Goal: Obtain resource: Download file/media

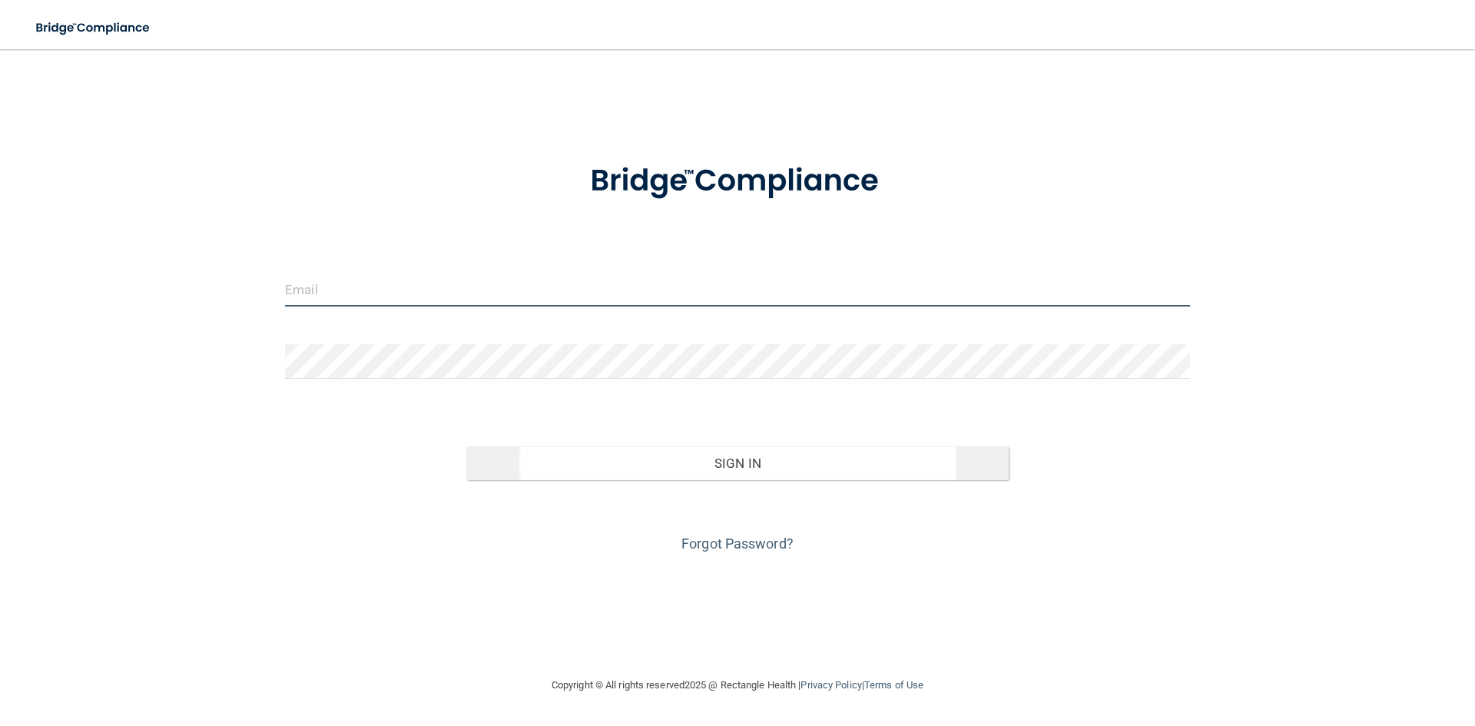
type input "[EMAIL_ADDRESS][DOMAIN_NAME]"
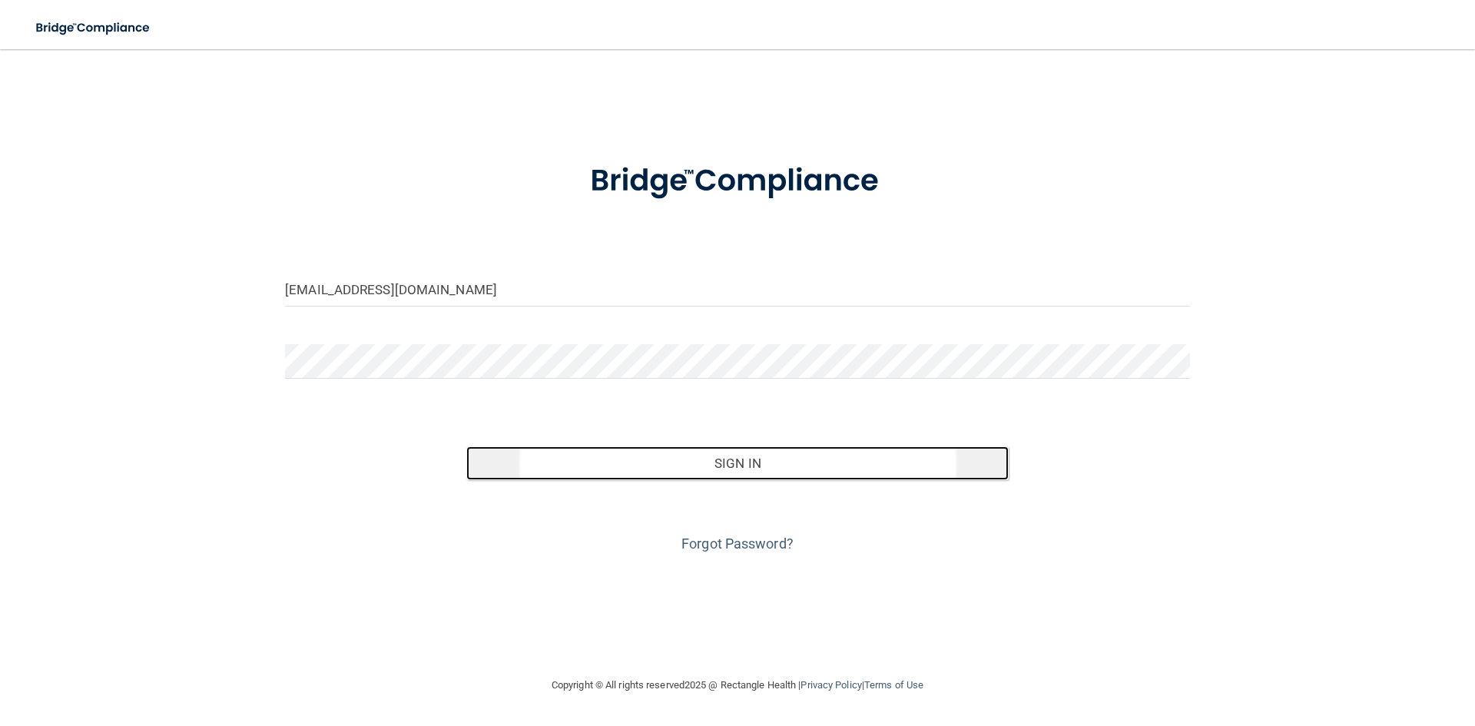
click at [732, 476] on button "Sign In" at bounding box center [737, 463] width 543 height 34
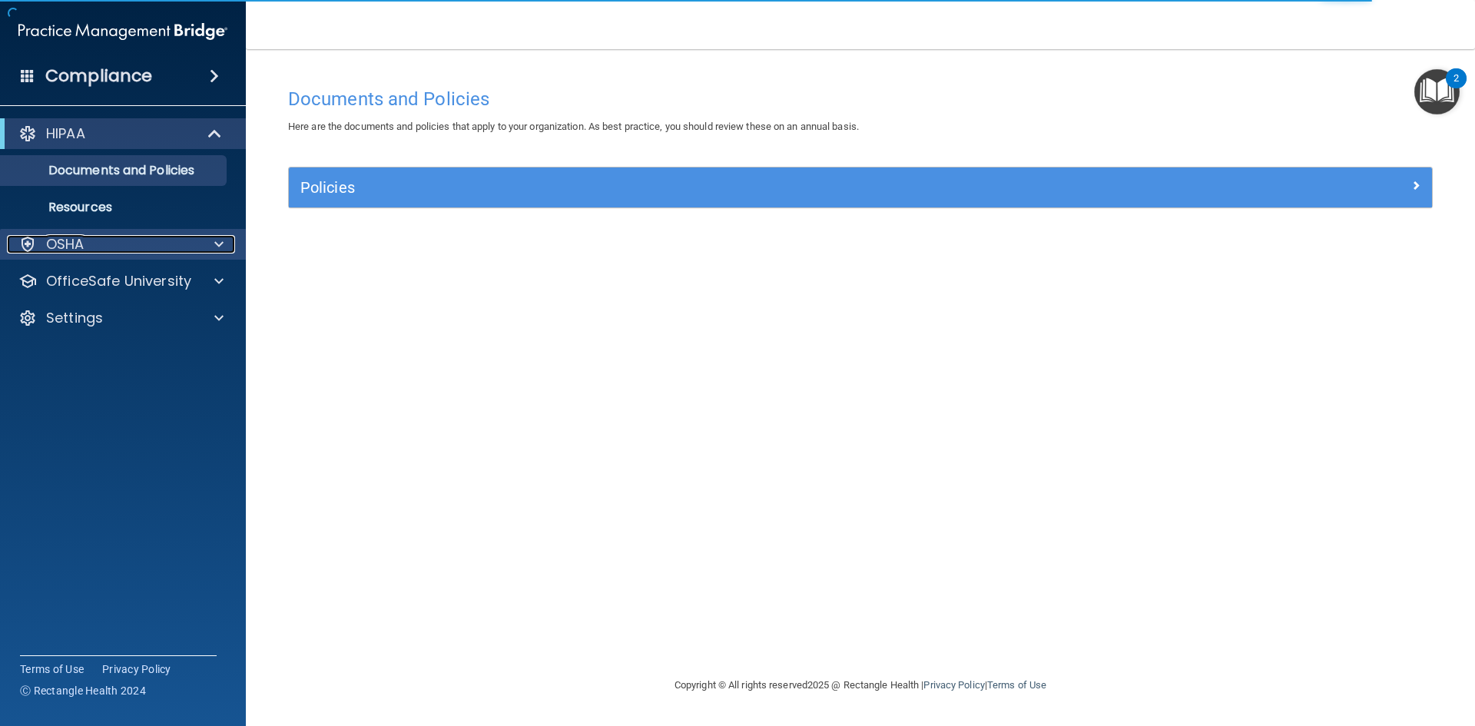
click at [216, 252] on span at bounding box center [218, 244] width 9 height 18
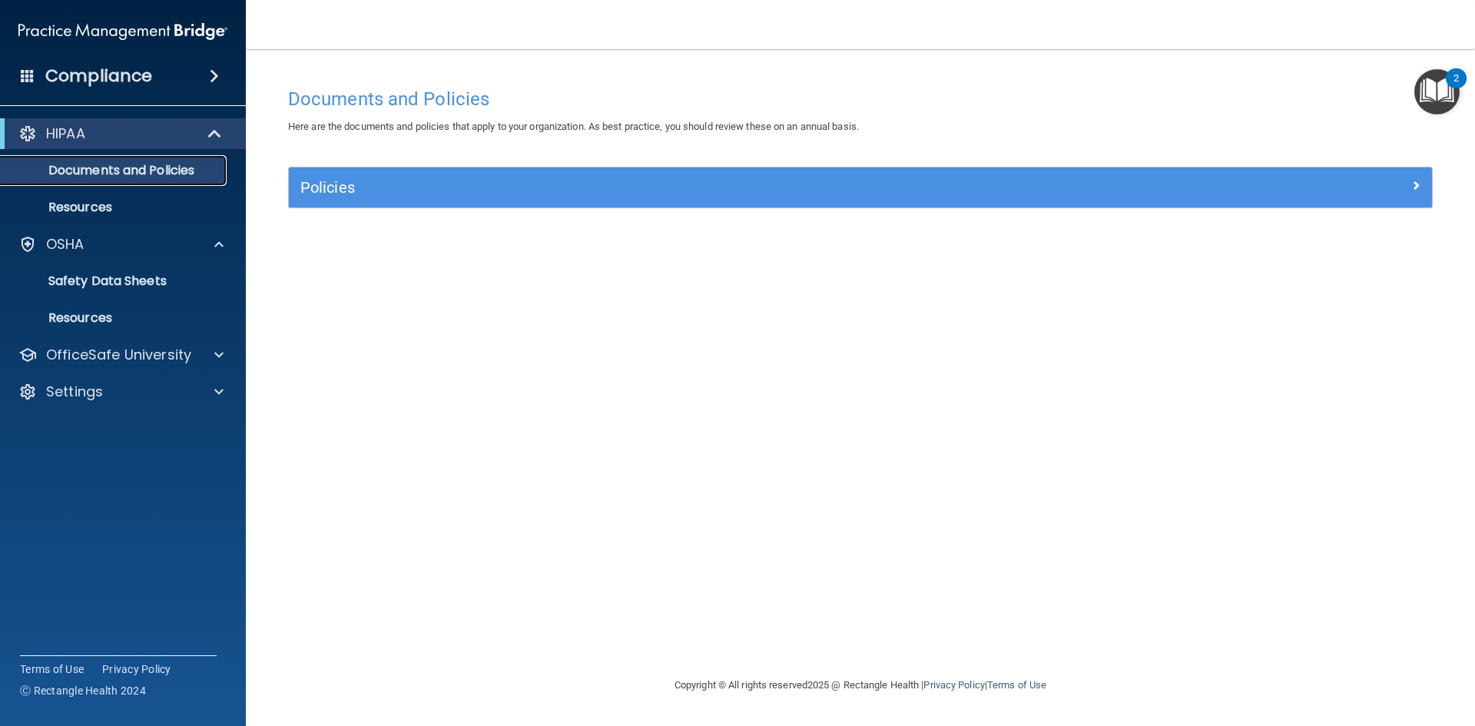
click at [216, 165] on p "Documents and Policies" at bounding box center [115, 170] width 210 height 15
click at [196, 354] on div "OfficeSafe University" at bounding box center [102, 355] width 190 height 18
click at [135, 399] on p "HIPAA Training" at bounding box center [73, 391] width 127 height 15
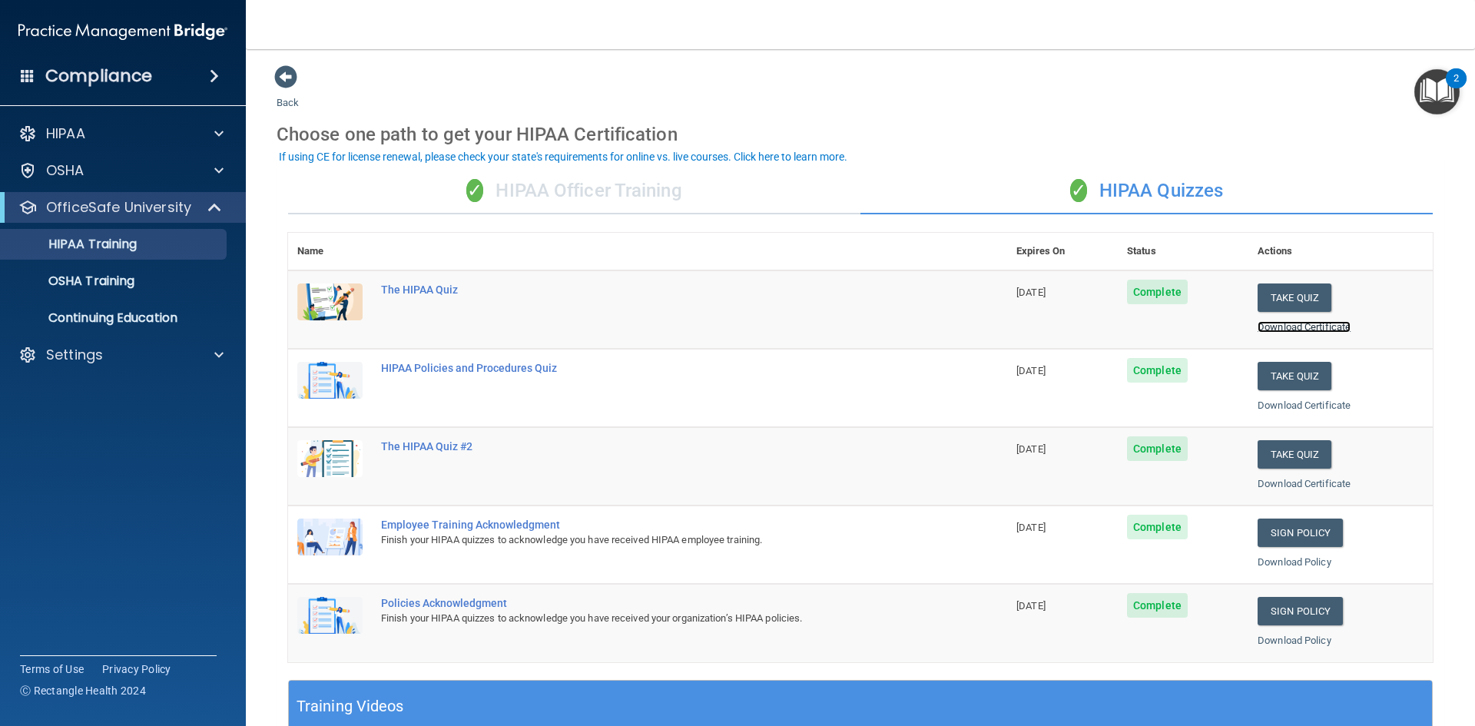
click at [1285, 325] on link "Download Certificate" at bounding box center [1303, 327] width 93 height 12
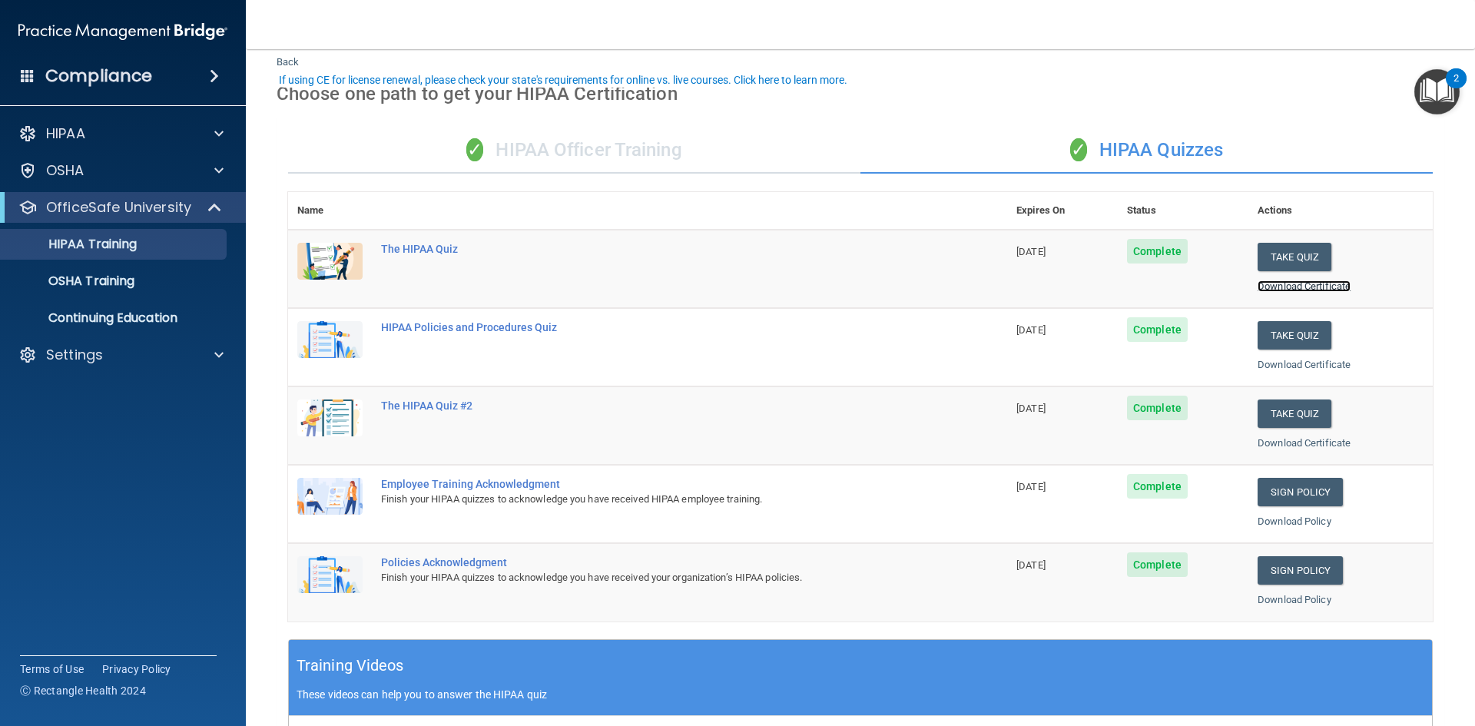
scroll to position [77, 0]
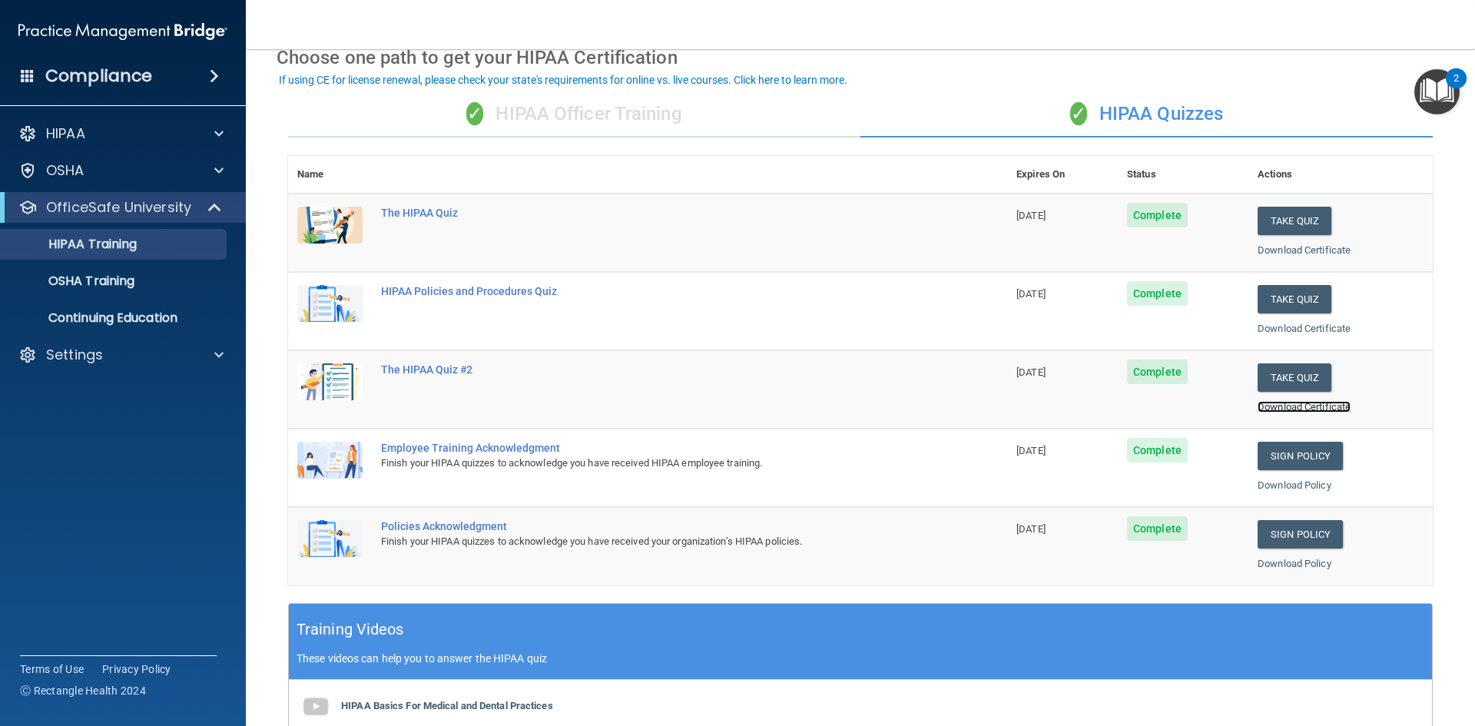
click at [1298, 409] on link "Download Certificate" at bounding box center [1303, 407] width 93 height 12
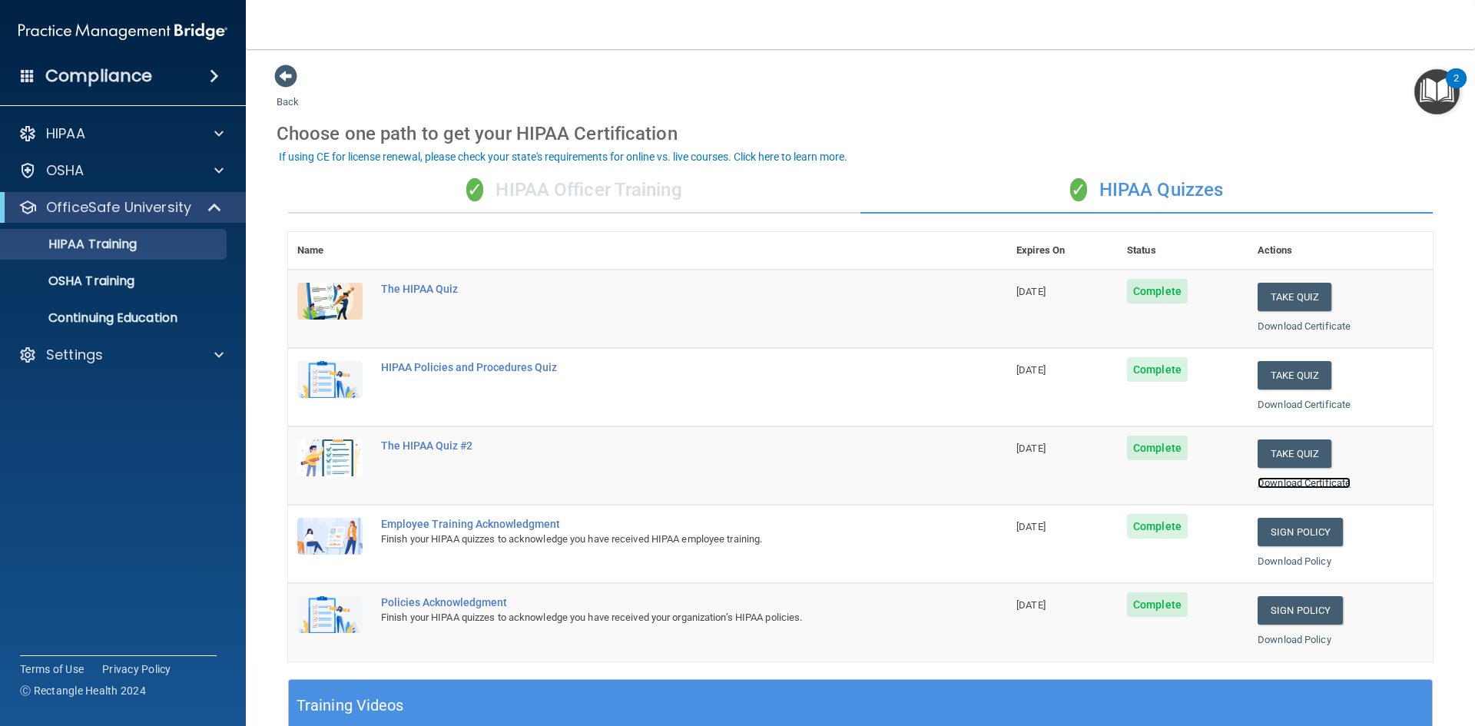
scroll to position [0, 0]
click at [81, 288] on p "OSHA Training" at bounding box center [72, 280] width 124 height 15
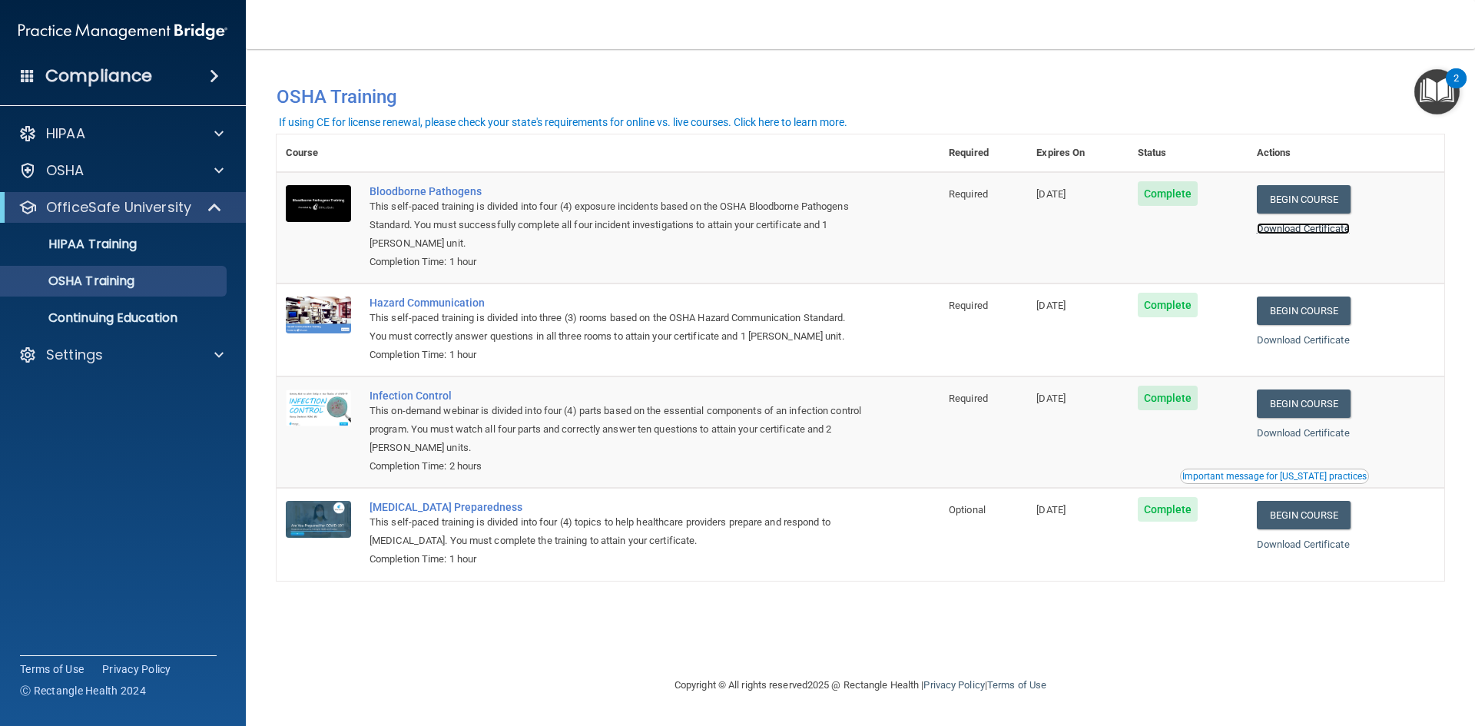
click at [1282, 233] on link "Download Certificate" at bounding box center [1303, 229] width 93 height 12
click at [1300, 343] on link "Download Certificate" at bounding box center [1303, 340] width 93 height 12
click at [1303, 438] on link "Download Certificate" at bounding box center [1303, 433] width 93 height 12
click at [99, 316] on p "Continuing Education" at bounding box center [115, 317] width 210 height 15
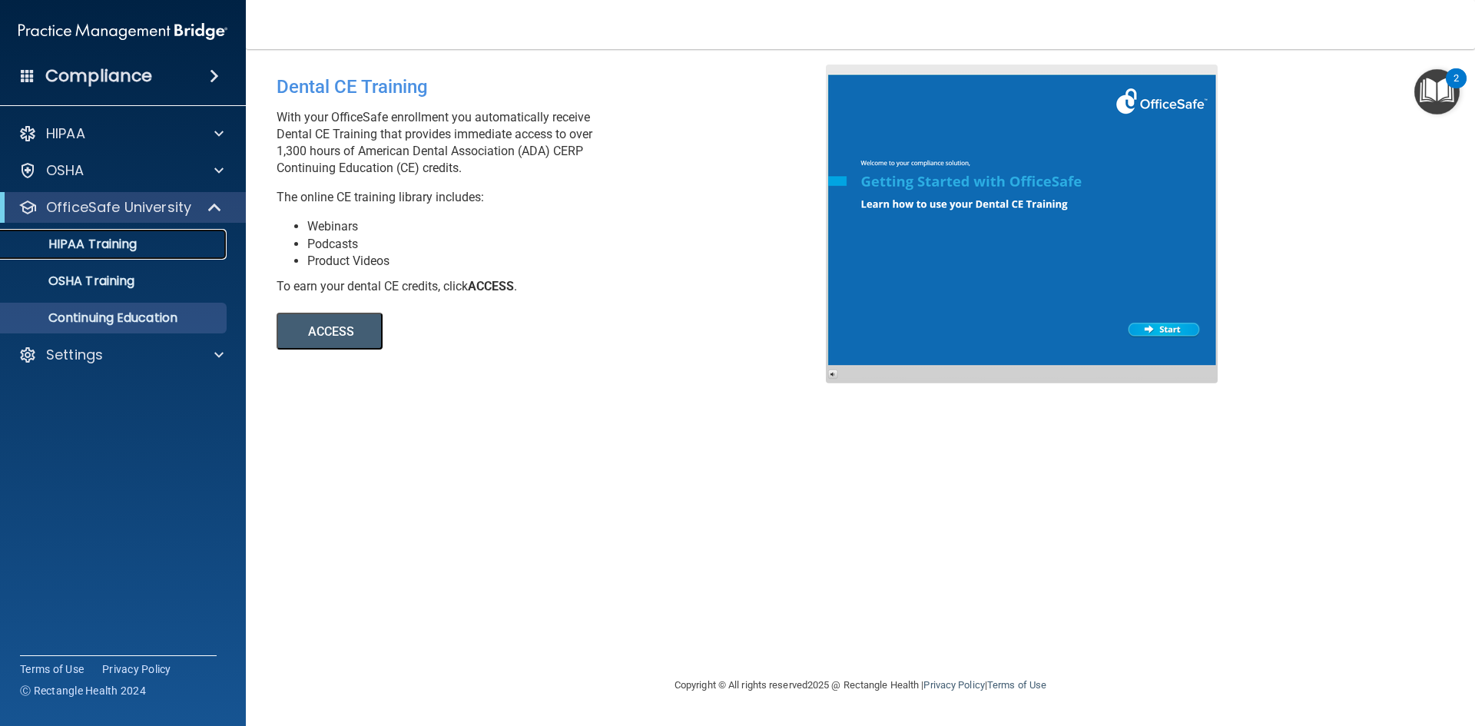
click at [141, 247] on div "HIPAA Training" at bounding box center [115, 244] width 210 height 15
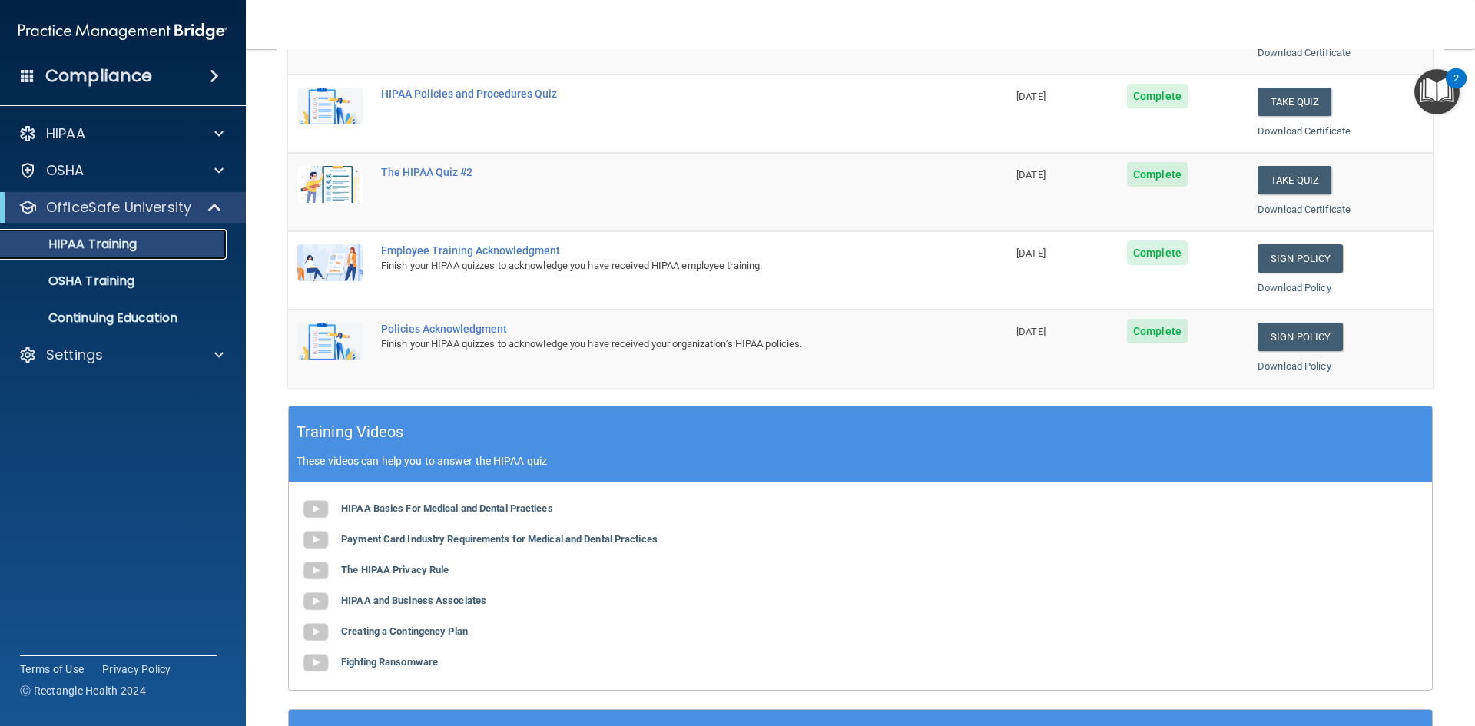
scroll to position [200, 0]
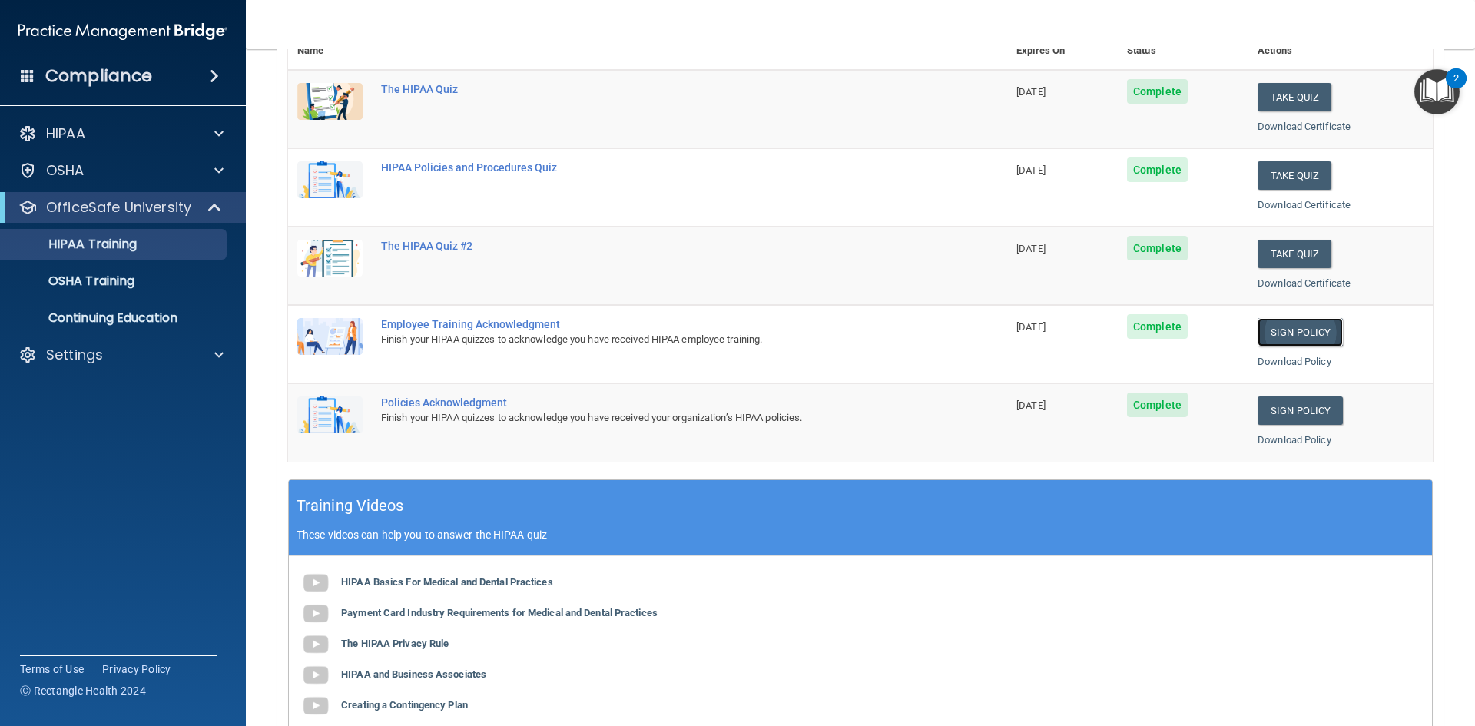
click at [1285, 336] on link "Sign Policy" at bounding box center [1299, 332] width 85 height 28
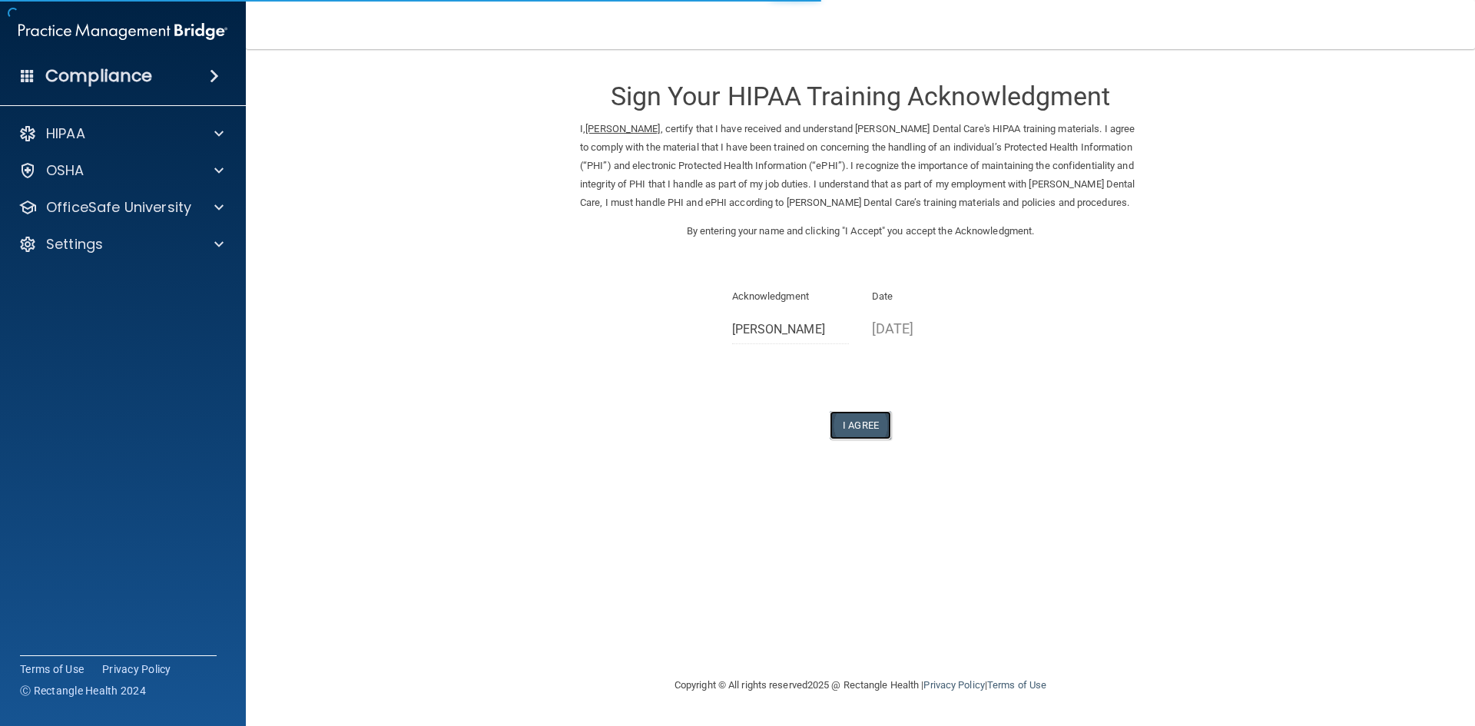
click at [875, 431] on button "I Agree" at bounding box center [860, 425] width 61 height 28
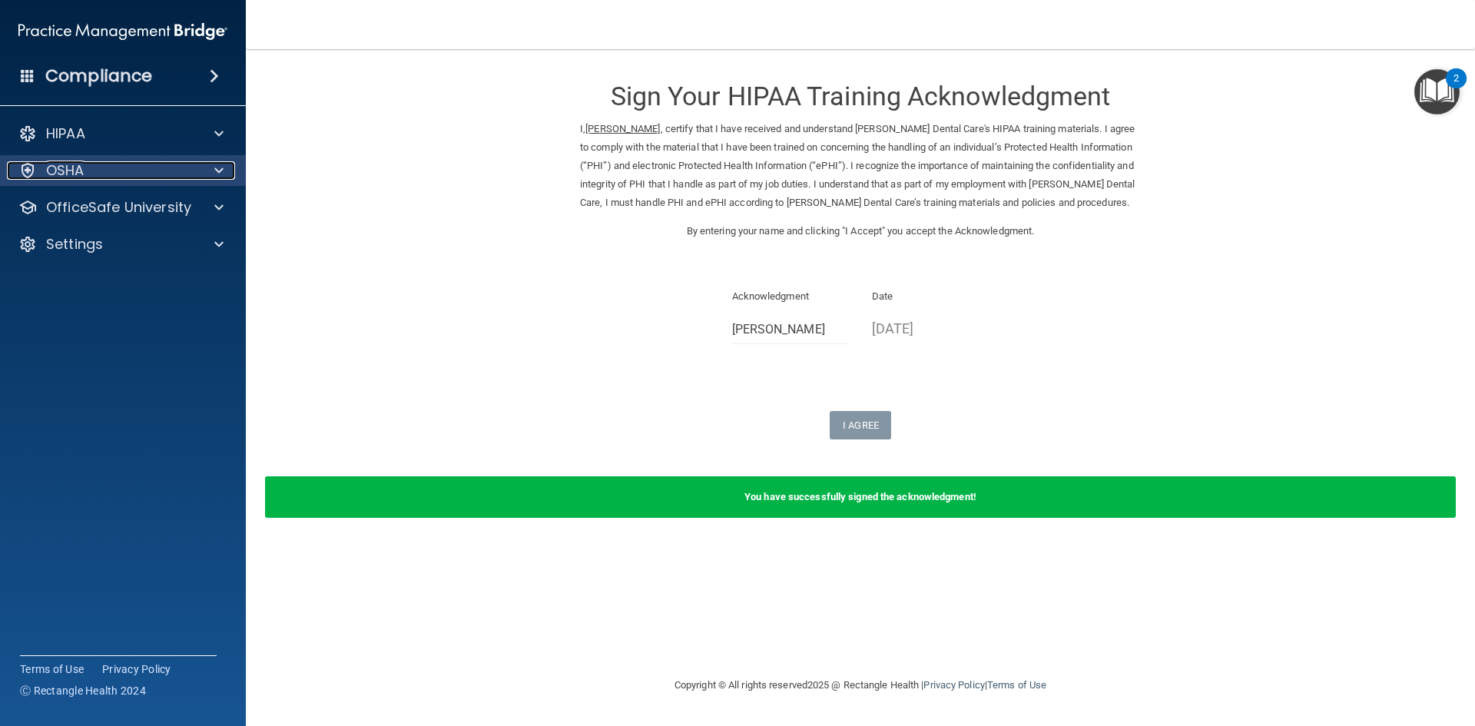
click at [218, 175] on span at bounding box center [218, 170] width 9 height 18
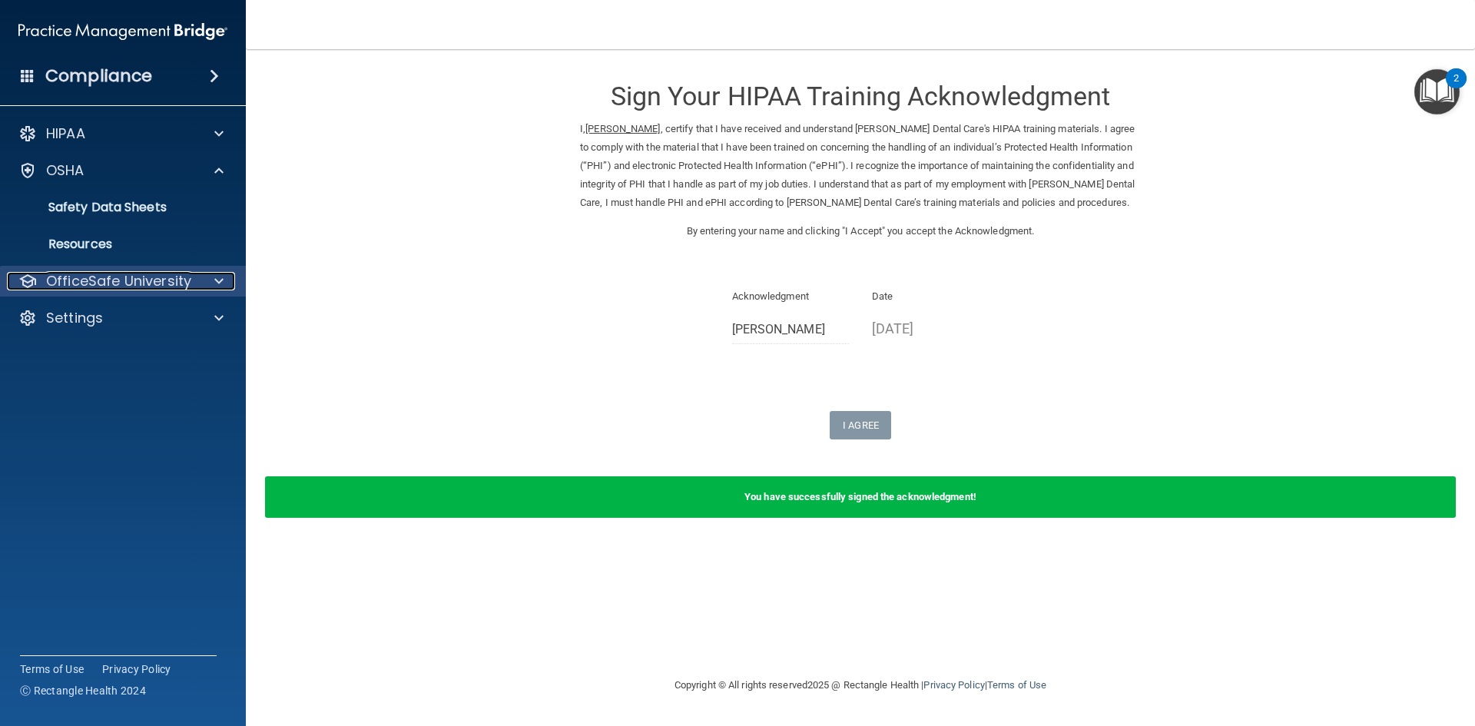
click at [218, 281] on span at bounding box center [218, 281] width 9 height 18
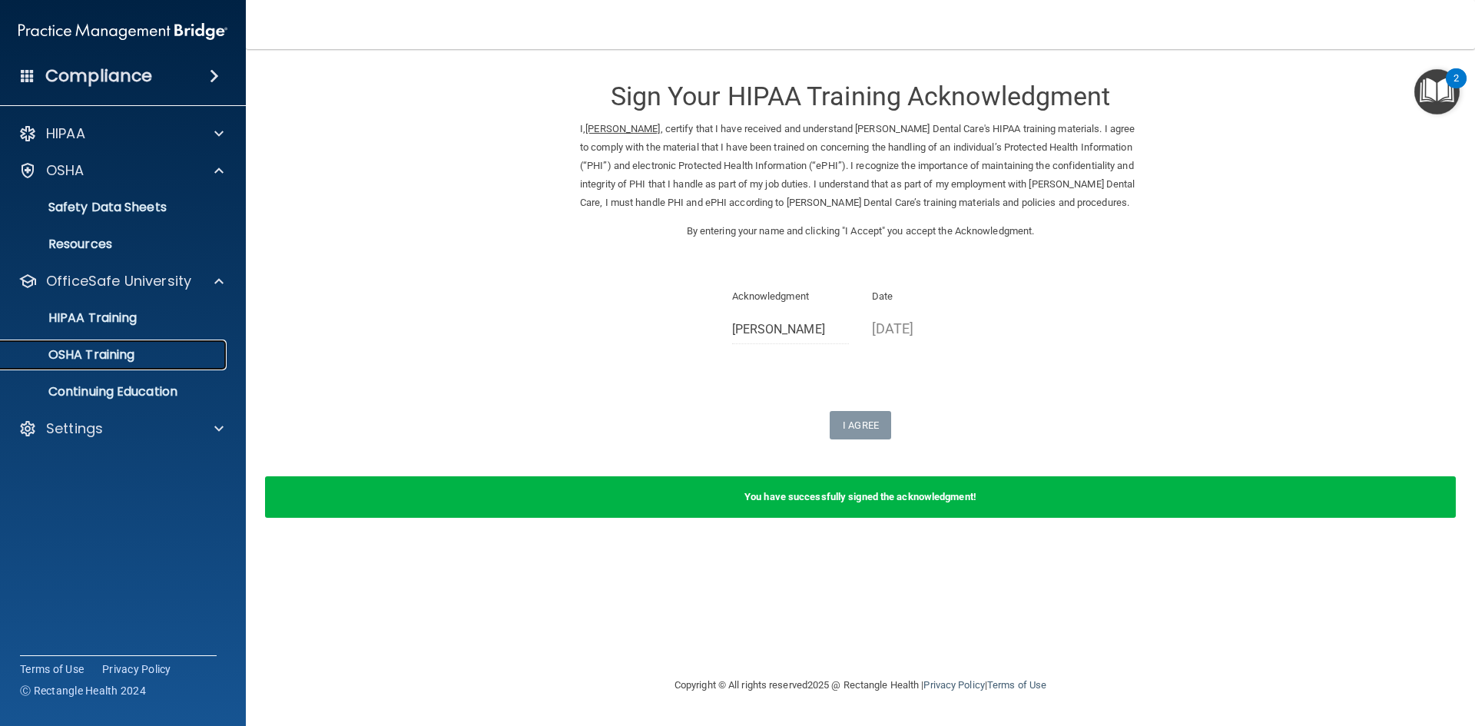
click at [123, 358] on p "OSHA Training" at bounding box center [72, 354] width 124 height 15
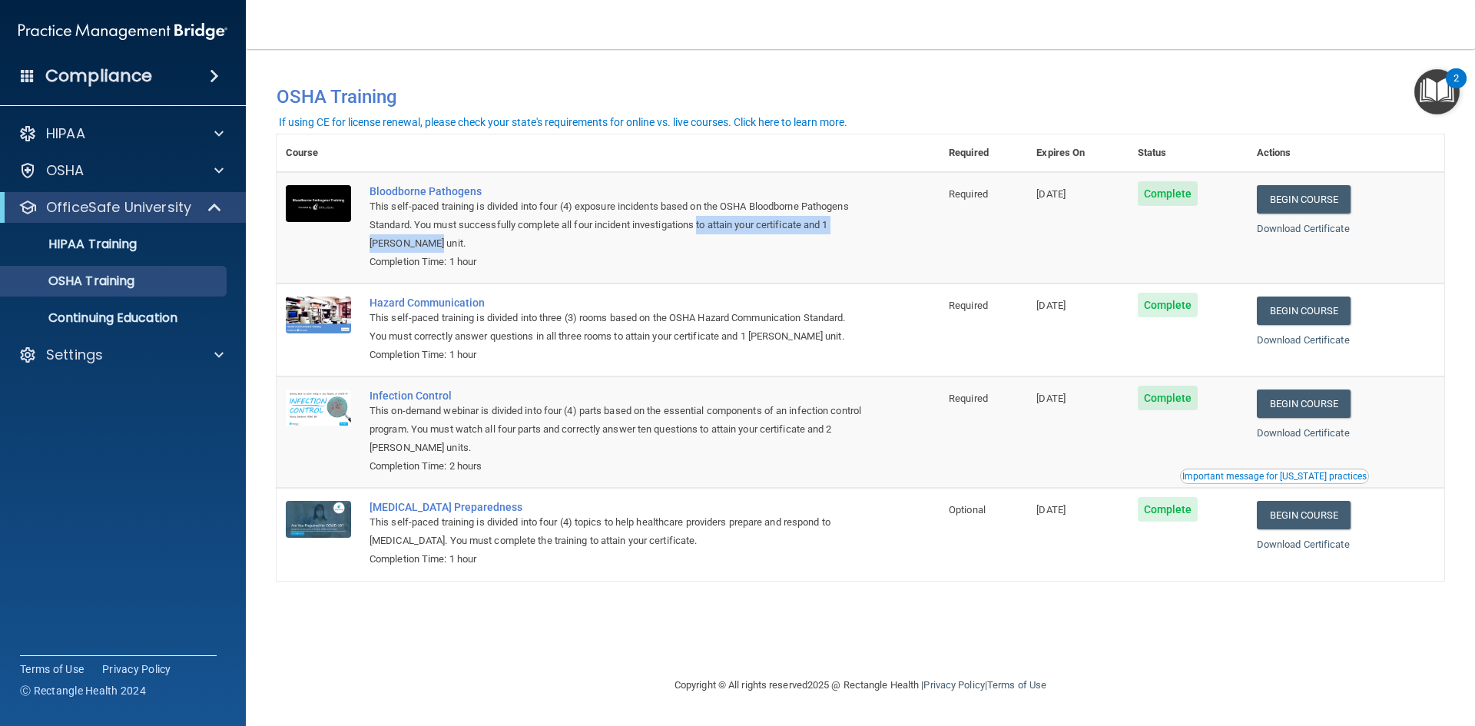
drag, startPoint x: 702, startPoint y: 230, endPoint x: 876, endPoint y: 250, distance: 174.7
click at [876, 250] on td "Bloodborne Pathogens This self-paced training is divided into four (4) exposure…" at bounding box center [649, 227] width 579 height 111
click at [840, 281] on td "Bloodborne Pathogens This self-paced training is divided into four (4) exposure…" at bounding box center [649, 227] width 579 height 111
click at [1298, 229] on link "Download Certificate" at bounding box center [1303, 229] width 93 height 12
click at [1299, 342] on link "Download Certificate" at bounding box center [1303, 340] width 93 height 12
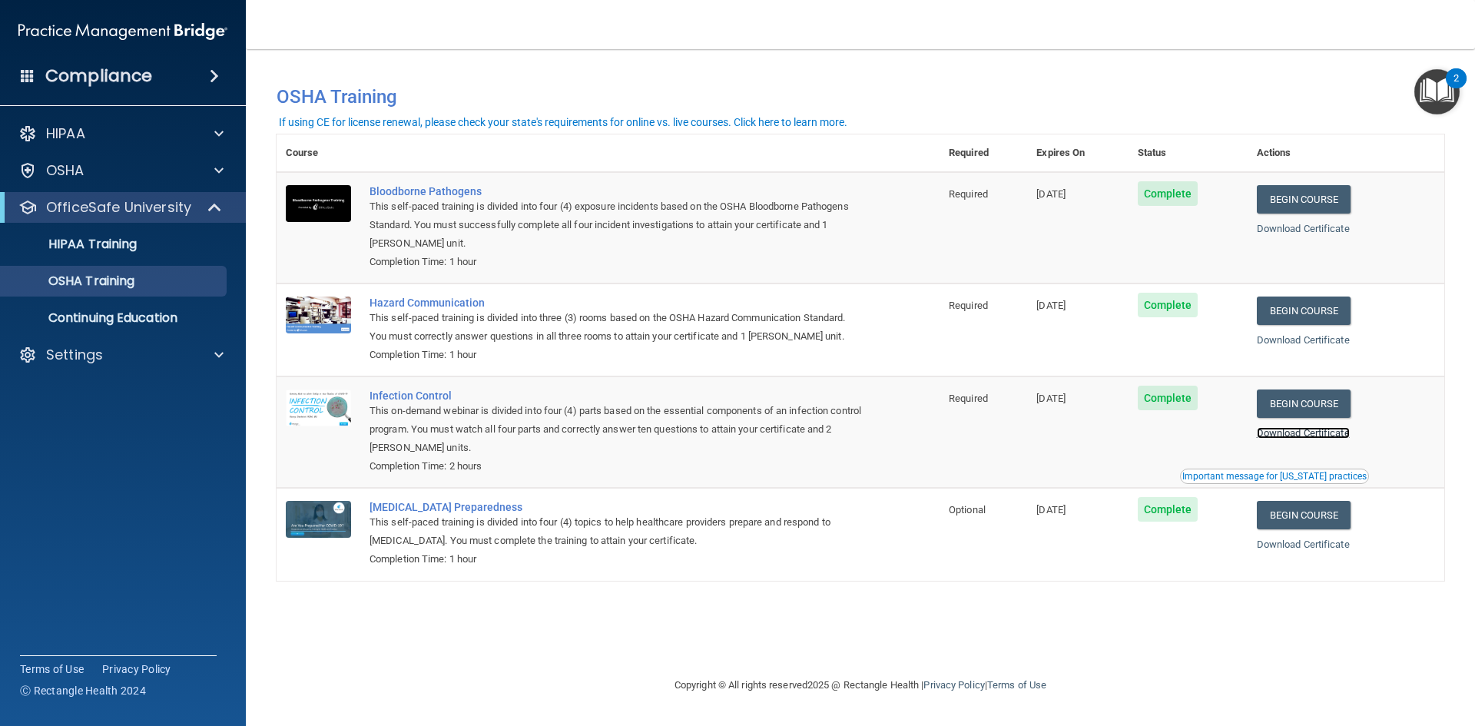
click at [1280, 432] on link "Download Certificate" at bounding box center [1303, 433] width 93 height 12
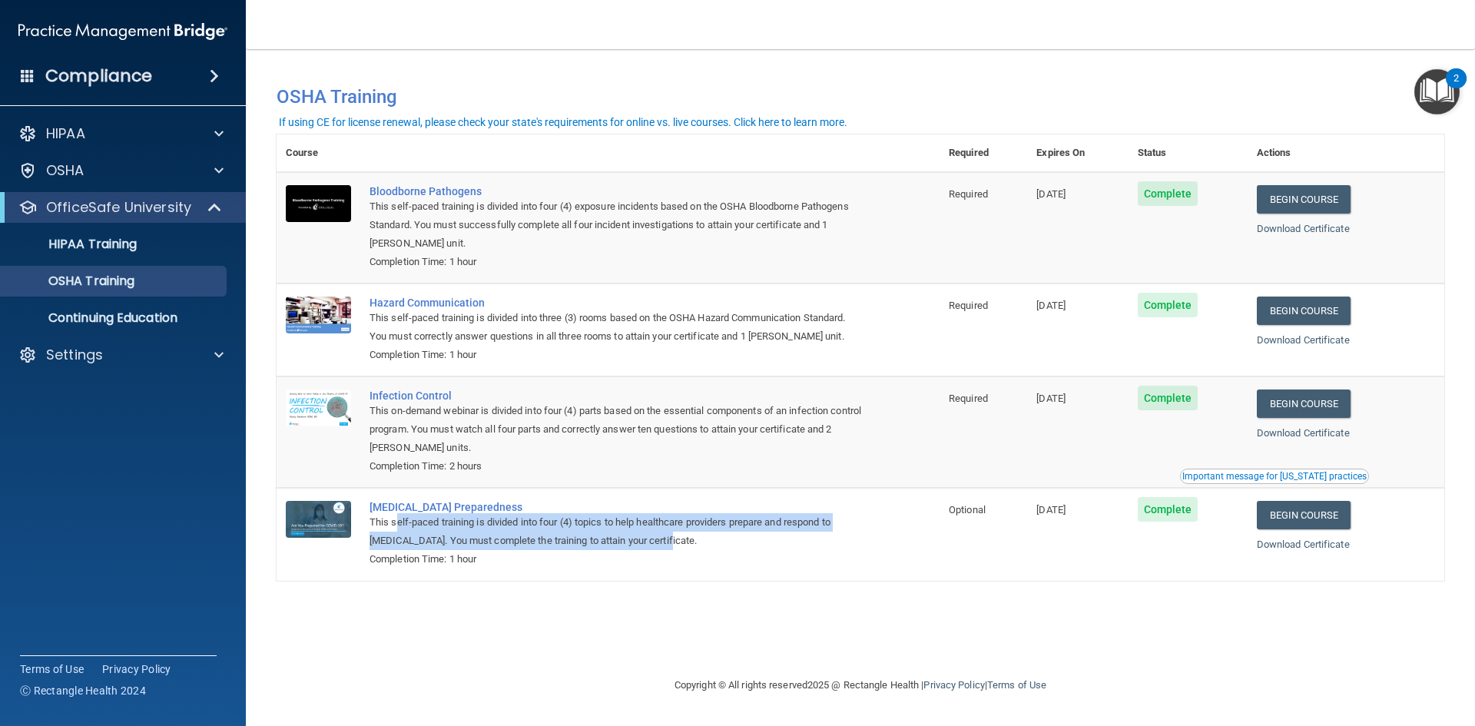
drag, startPoint x: 396, startPoint y: 532, endPoint x: 754, endPoint y: 538, distance: 358.8
click at [754, 538] on div "This self-paced training is divided into four (4) topics to help healthcare pro…" at bounding box center [615, 531] width 493 height 37
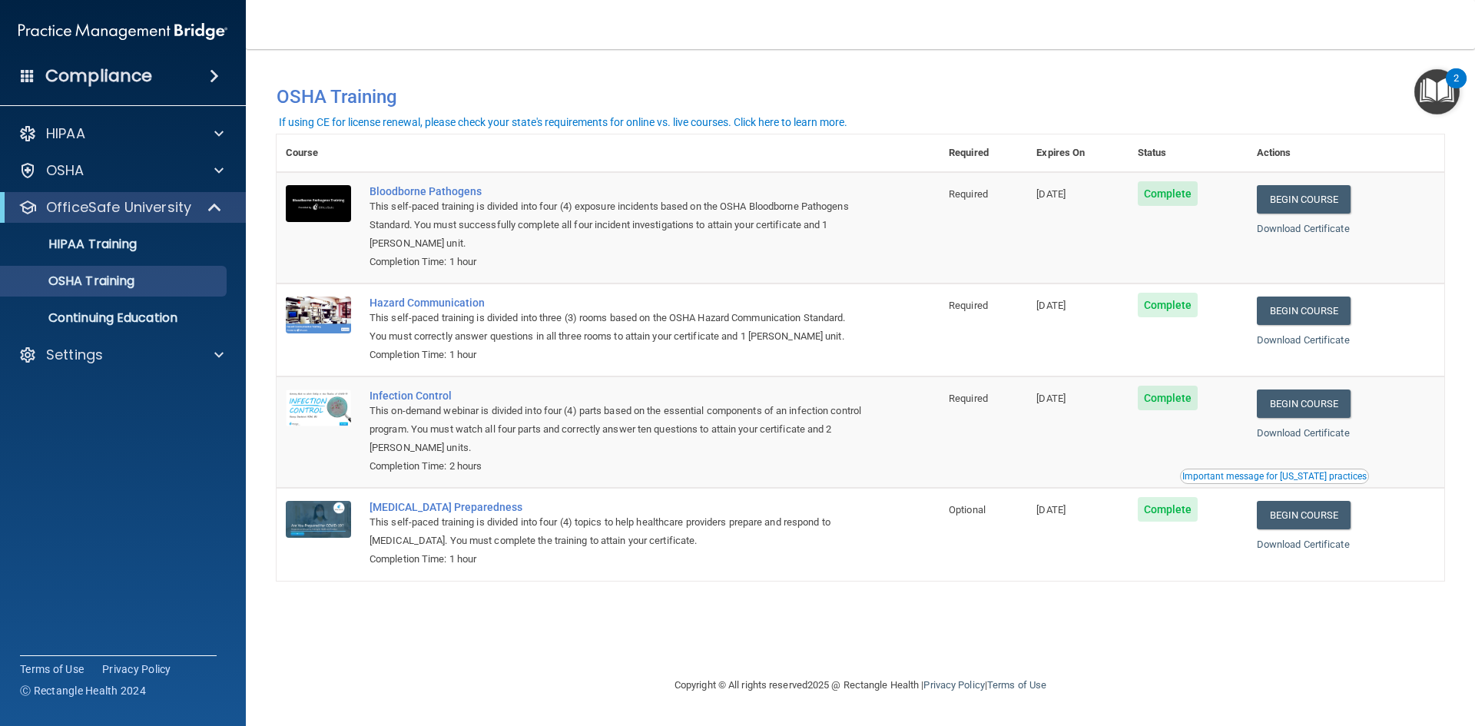
click at [753, 585] on div "You have a course that has expired or is incomplete. Please complete the course…" at bounding box center [861, 363] width 1168 height 596
click at [1299, 550] on link "Download Certificate" at bounding box center [1303, 544] width 93 height 12
click at [135, 247] on p "HIPAA Training" at bounding box center [73, 244] width 127 height 15
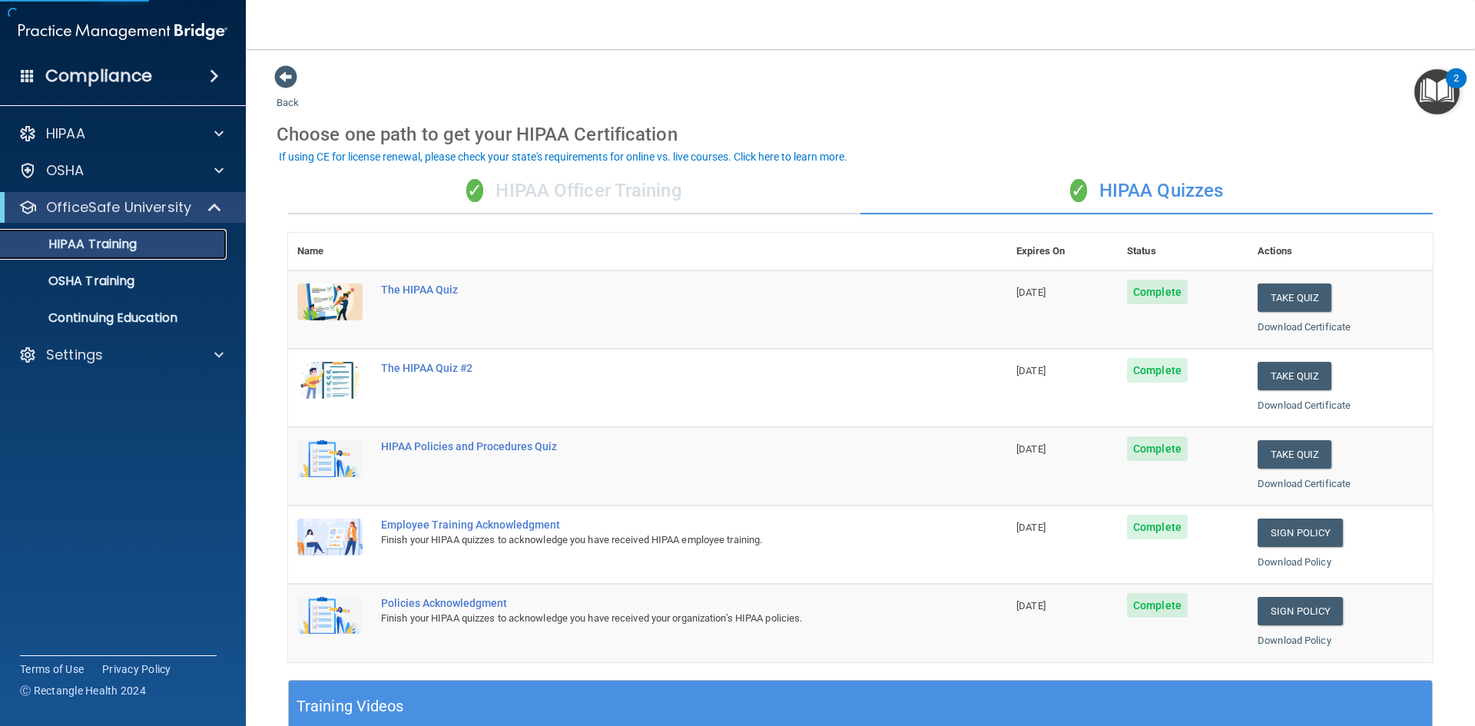
scroll to position [77, 0]
